Goal: Task Accomplishment & Management: Manage account settings

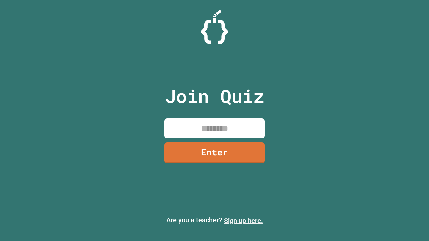
click at [243, 221] on link "Sign up here." at bounding box center [243, 221] width 39 height 8
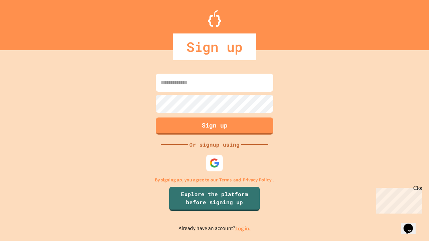
click at [243, 229] on link "Log in." at bounding box center [242, 228] width 15 height 7
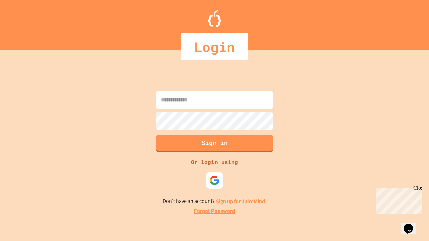
click at [215, 212] on link "Forgot Password" at bounding box center [214, 212] width 41 height 8
